Goal: Task Accomplishment & Management: Use online tool/utility

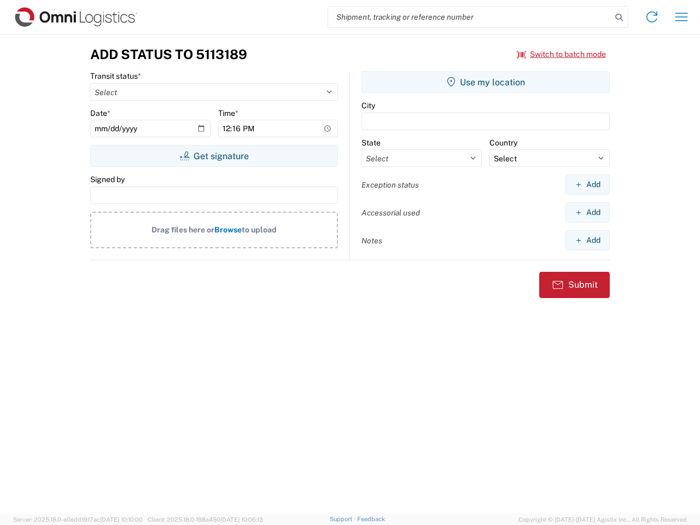
click at [469, 17] on input "search" at bounding box center [469, 17] width 283 height 21
click at [619, 17] on icon at bounding box center [618, 17] width 15 height 15
click at [651, 17] on icon at bounding box center [651, 16] width 17 height 17
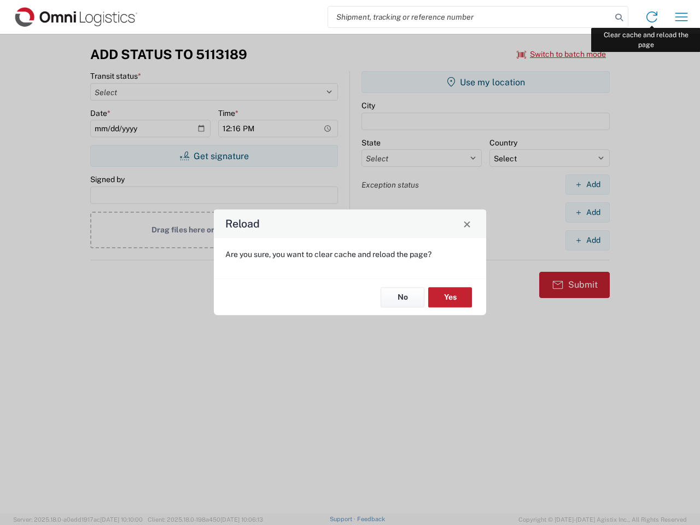
click at [681, 17] on div "Reload Are you sure, you want to clear cache and reload the page? No Yes" at bounding box center [350, 262] width 700 height 525
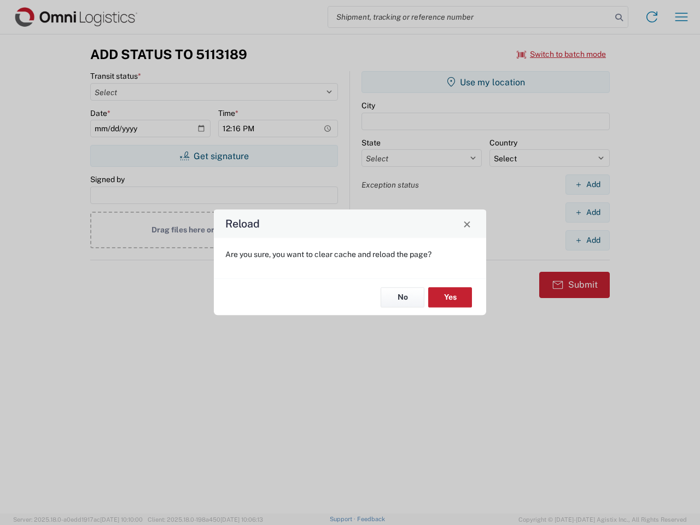
click at [561, 54] on div "Reload Are you sure, you want to clear cache and reload the page? No Yes" at bounding box center [350, 262] width 700 height 525
click at [214, 156] on div "Reload Are you sure, you want to clear cache and reload the page? No Yes" at bounding box center [350, 262] width 700 height 525
click at [485, 82] on div "Reload Are you sure, you want to clear cache and reload the page? No Yes" at bounding box center [350, 262] width 700 height 525
click at [587, 184] on div "Reload Are you sure, you want to clear cache and reload the page? No Yes" at bounding box center [350, 262] width 700 height 525
click at [587, 212] on div "Reload Are you sure, you want to clear cache and reload the page? No Yes" at bounding box center [350, 262] width 700 height 525
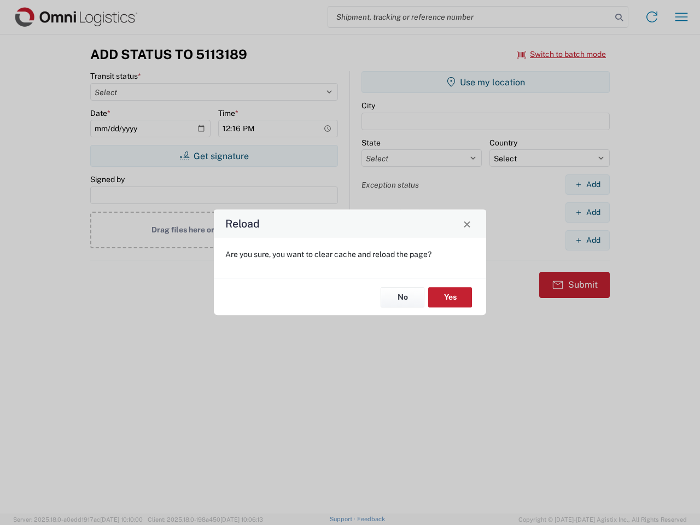
click at [587, 240] on div "Reload Are you sure, you want to clear cache and reload the page? No Yes" at bounding box center [350, 262] width 700 height 525
